Goal: Navigation & Orientation: Go to known website

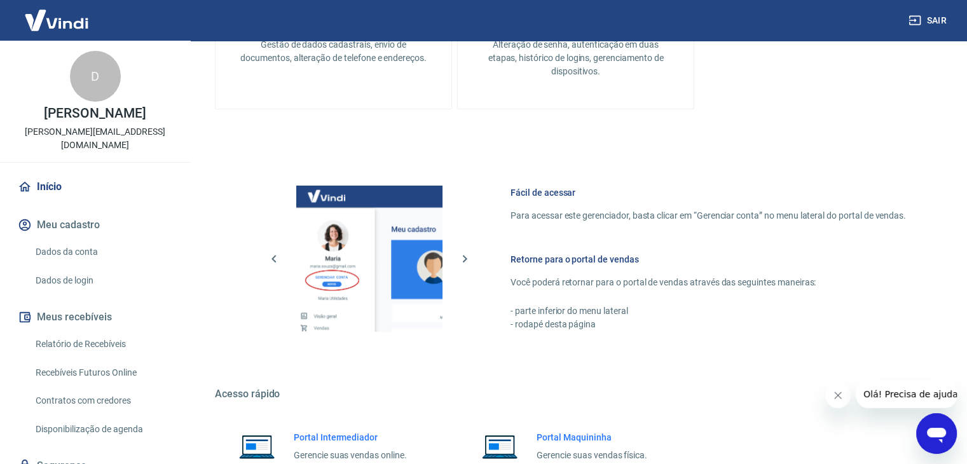
scroll to position [672, 0]
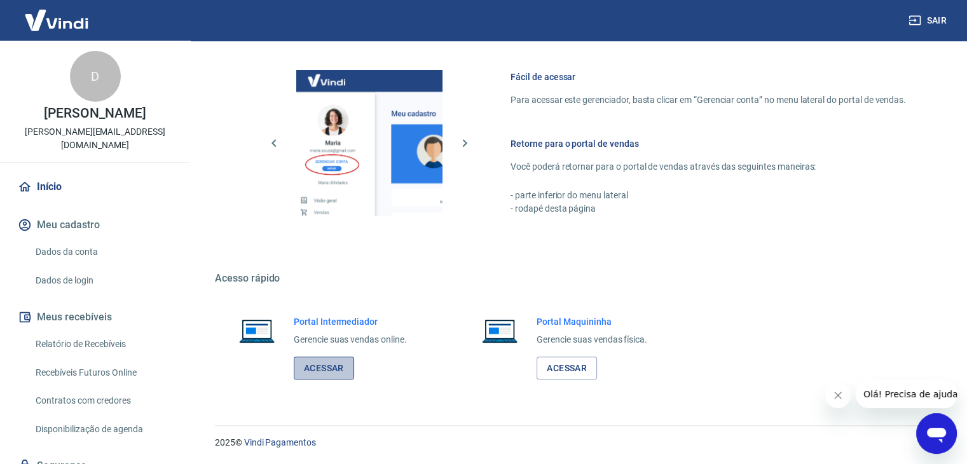
click at [320, 360] on link "Acessar" at bounding box center [324, 369] width 60 height 24
